Goal: Information Seeking & Learning: Learn about a topic

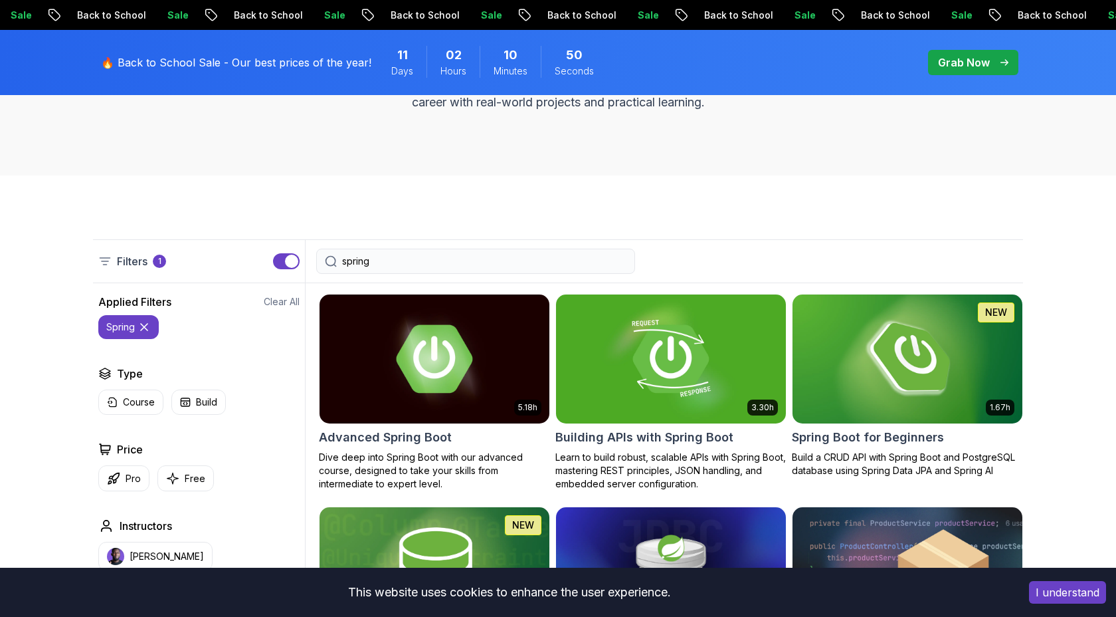
scroll to position [218, 0]
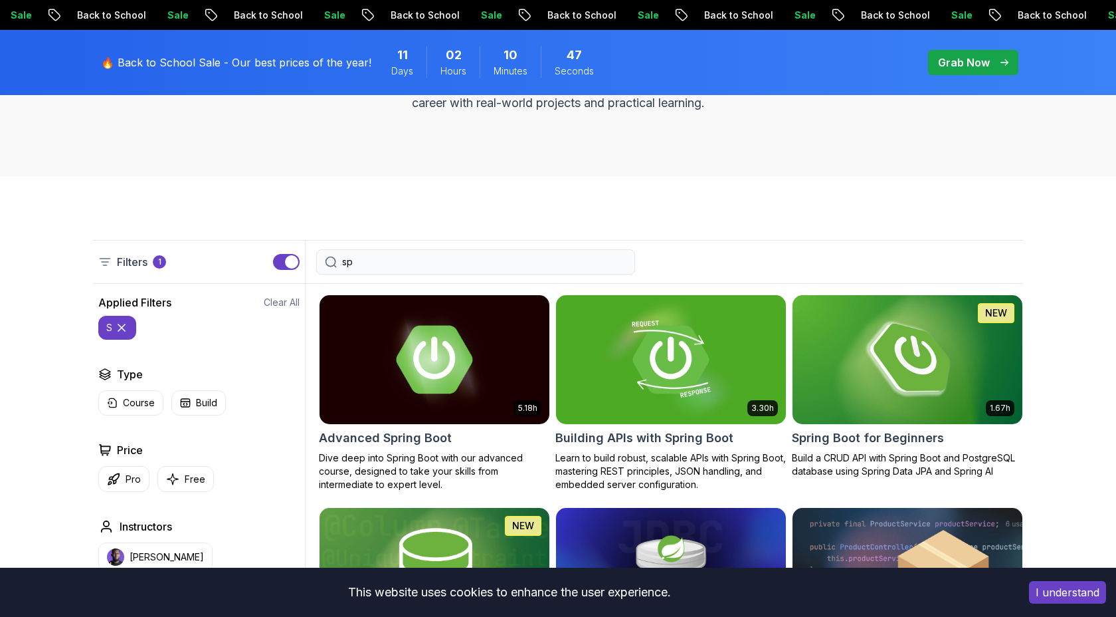
type input "s"
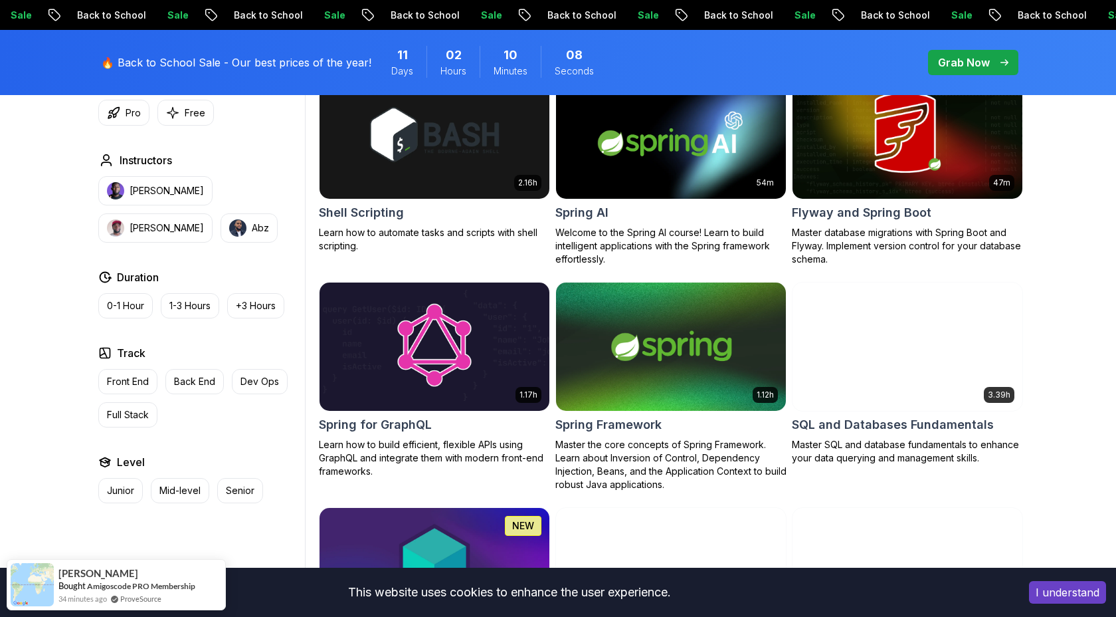
scroll to position [3090, 0]
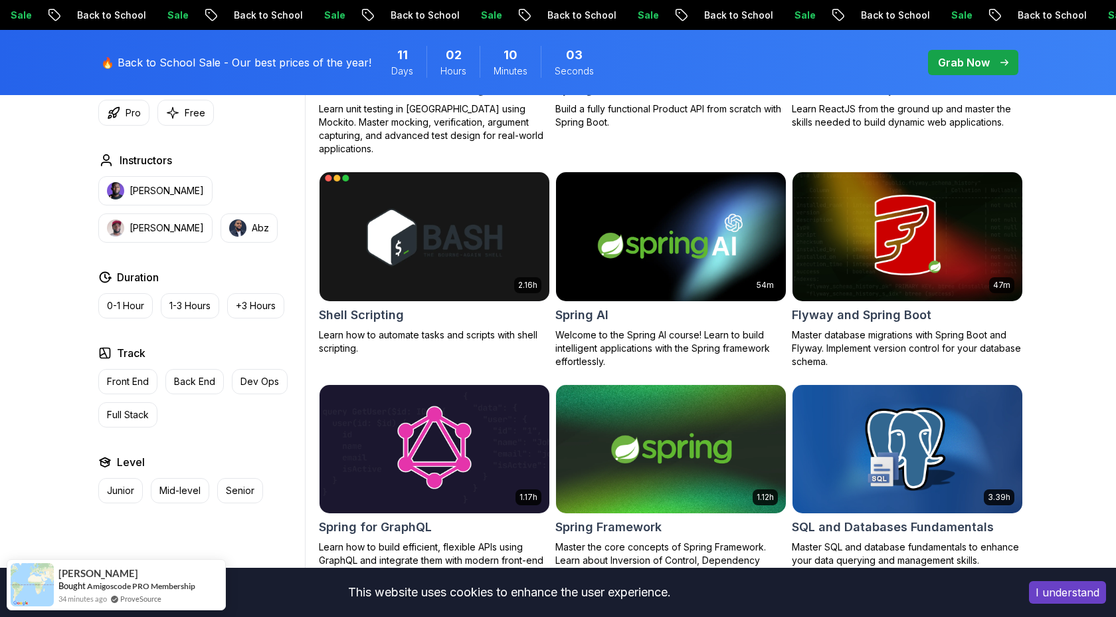
click at [500, 306] on div "Shell Scripting" at bounding box center [434, 315] width 231 height 19
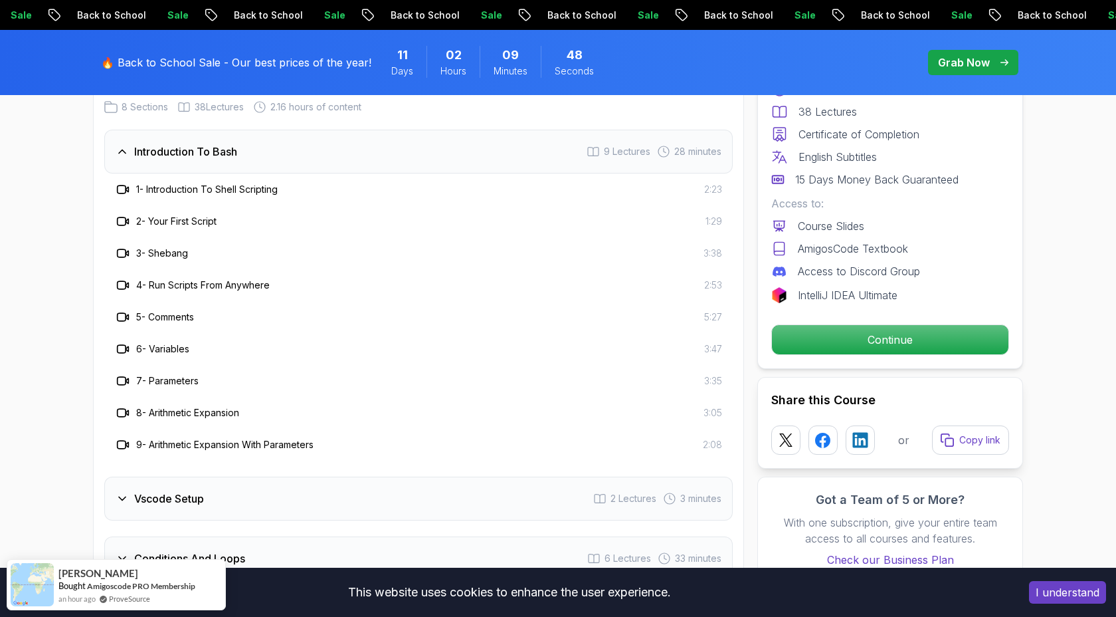
scroll to position [1926, 0]
